Goal: Task Accomplishment & Management: Use online tool/utility

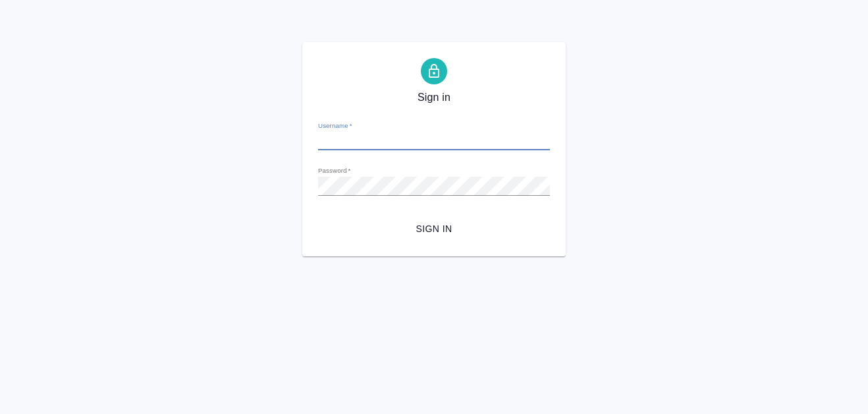
type input "a.martynova@awatera.com"
click at [447, 224] on span "Sign in" at bounding box center [434, 229] width 211 height 16
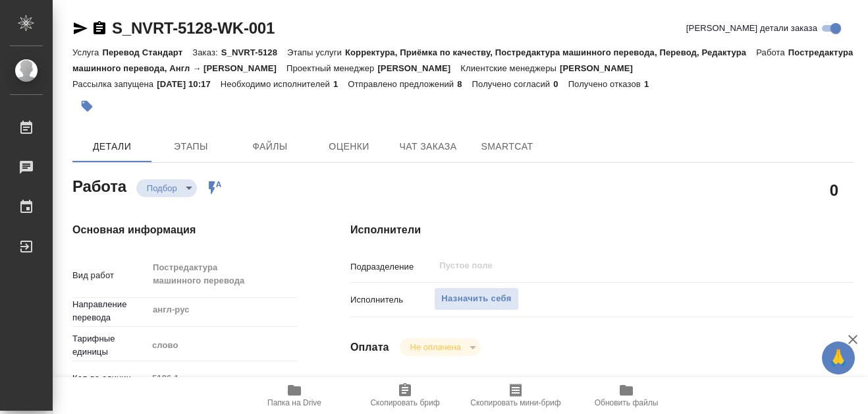
type textarea "x"
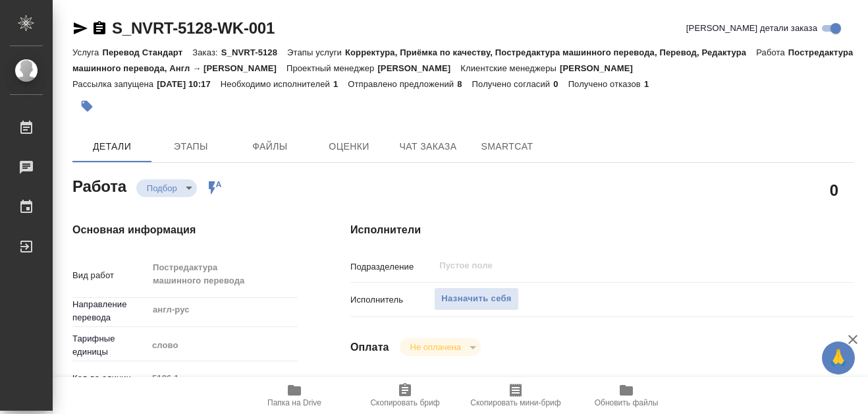
type textarea "x"
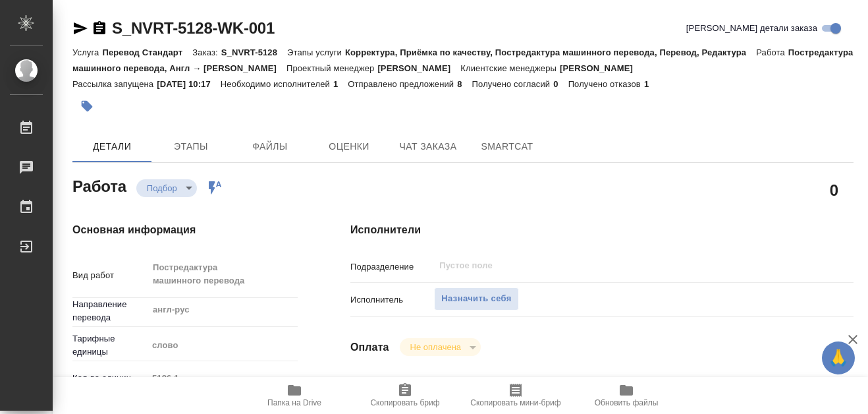
type textarea "x"
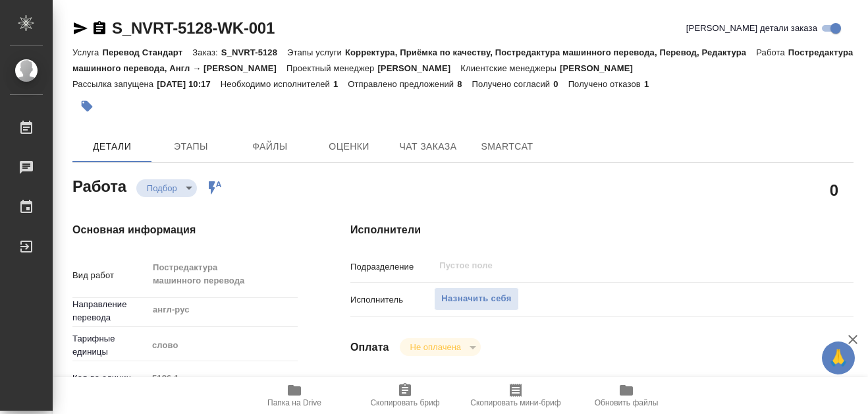
scroll to position [132, 0]
